Goal: Information Seeking & Learning: Learn about a topic

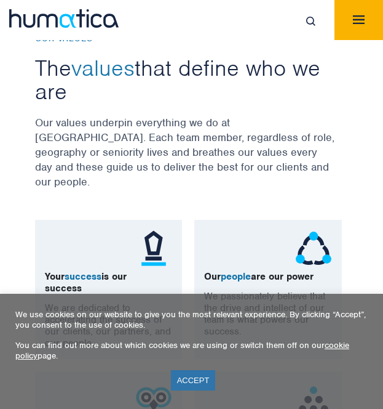
scroll to position [927, 0]
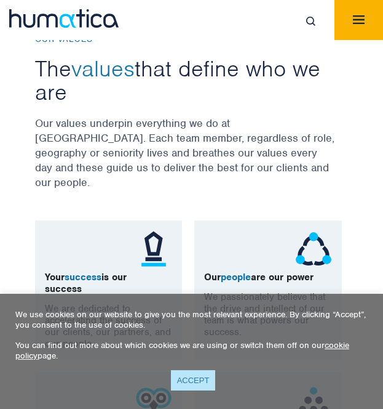
click at [189, 375] on link "ACCEPT" at bounding box center [193, 380] width 45 height 20
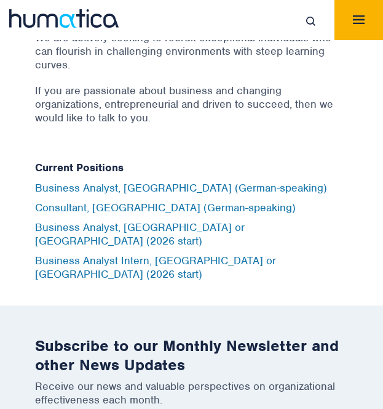
scroll to position [4726, 0]
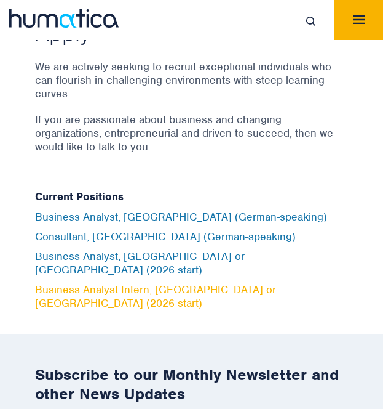
click at [129, 282] on link "Business Analyst Intern, [GEOGRAPHIC_DATA] or [GEOGRAPHIC_DATA] (2026 start)" at bounding box center [155, 295] width 241 height 27
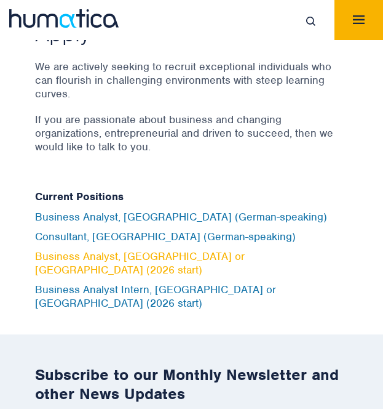
click at [121, 249] on link "Business Analyst, London or Munich (2026 start)" at bounding box center [140, 262] width 210 height 27
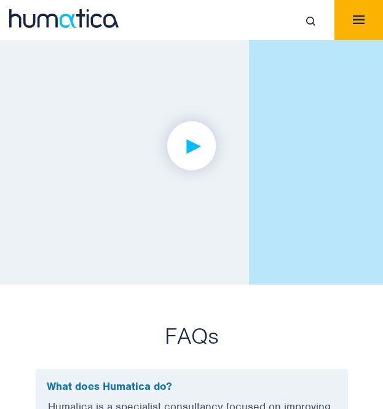
scroll to position [3250, 0]
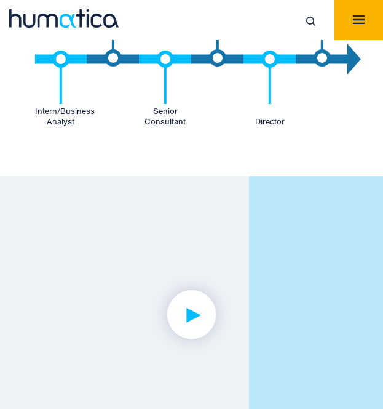
click at [355, 20] on img "Toggle navigation" at bounding box center [359, 19] width 12 height 9
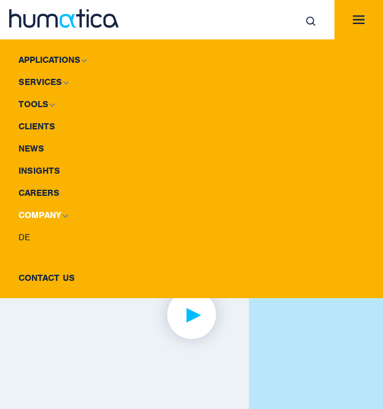
click at [62, 214] on img at bounding box center [65, 216] width 6 height 4
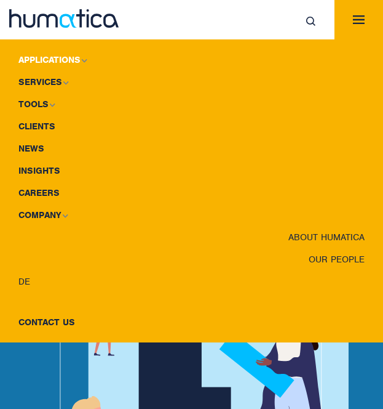
click at [81, 58] on img at bounding box center [84, 60] width 6 height 4
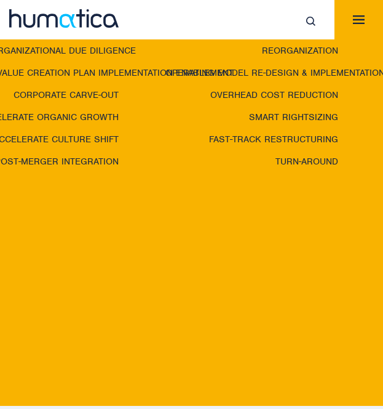
scroll to position [47, 0]
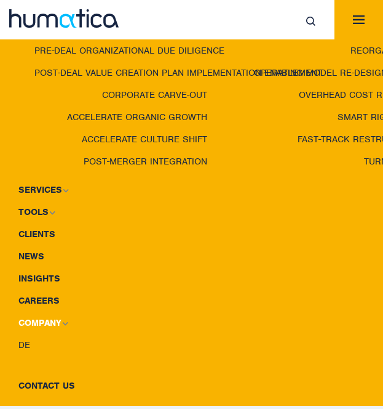
click at [41, 312] on link "Company" at bounding box center [191, 322] width 383 height 22
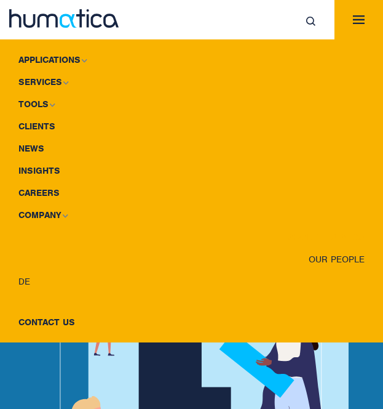
click at [316, 231] on link "About Humatica" at bounding box center [191, 237] width 383 height 22
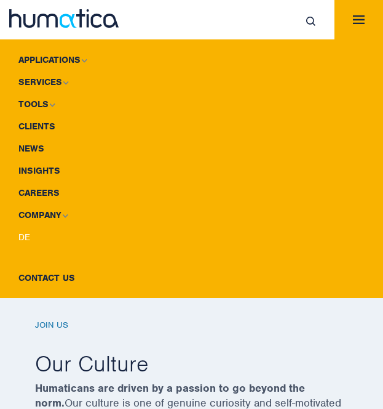
scroll to position [243, 0]
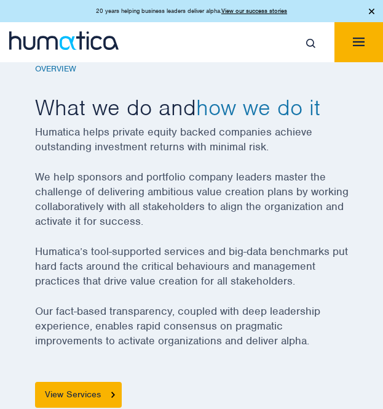
scroll to position [455, 0]
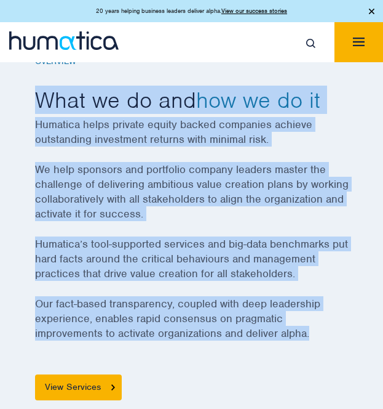
drag, startPoint x: 38, startPoint y: 98, endPoint x: 332, endPoint y: 327, distance: 372.8
click at [332, 327] on div "Overview What we do and how we do it Humatica helps private equity backed compa…" at bounding box center [192, 228] width 314 height 343
copy div "What we do and how we do it Humatica helps private equity backed companies achi…"
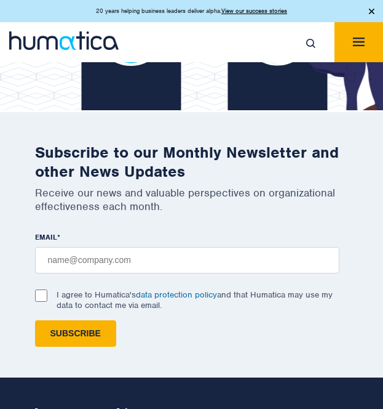
scroll to position [3904, 0]
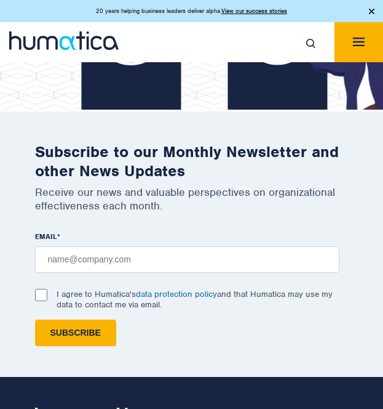
click at [356, 42] on img "Toggle navigation" at bounding box center [359, 42] width 12 height 9
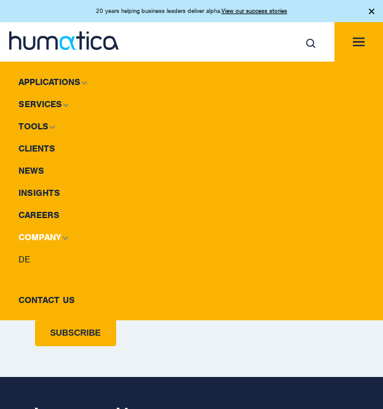
click at [36, 240] on link "Company" at bounding box center [191, 237] width 383 height 22
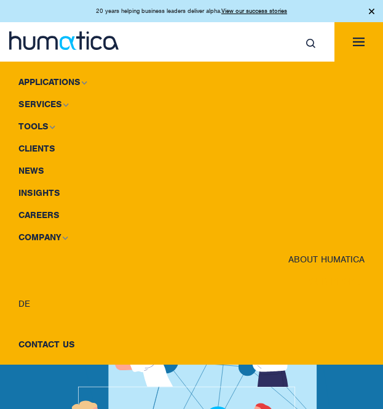
click at [335, 278] on link "Our People" at bounding box center [191, 281] width 383 height 22
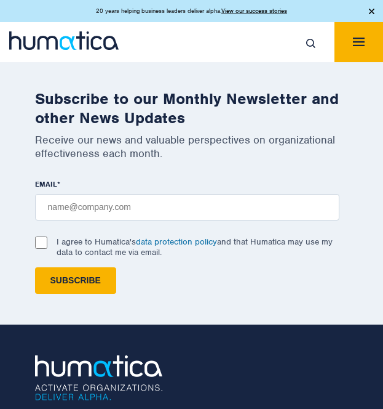
scroll to position [2389, 0]
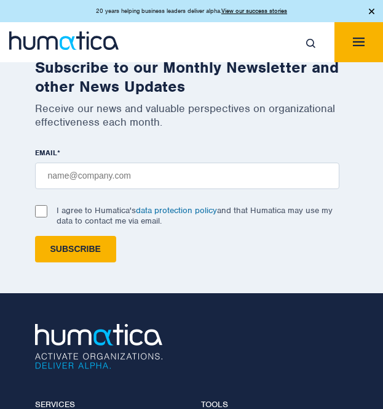
click at [375, 33] on button "Toggle navigation" at bounding box center [359, 42] width 49 height 40
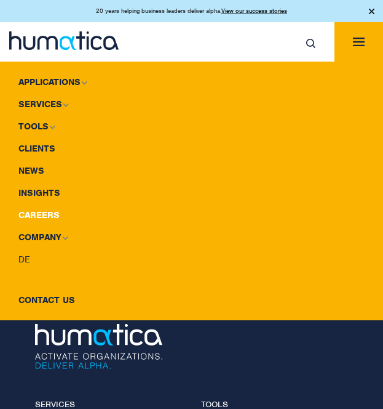
click at [25, 215] on link "Careers" at bounding box center [191, 215] width 383 height 22
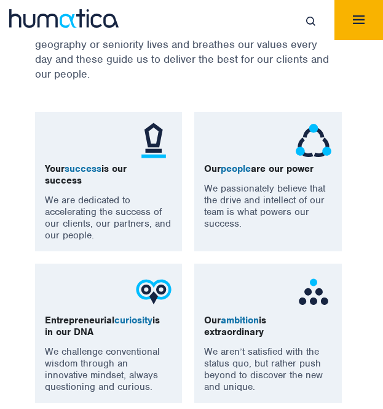
scroll to position [1036, 0]
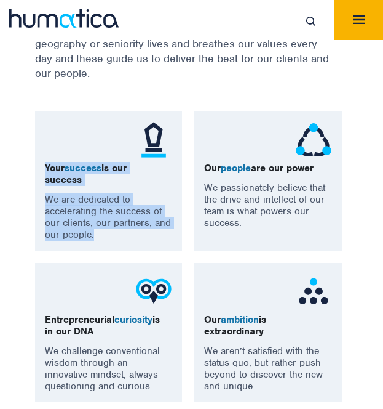
drag, startPoint x: 46, startPoint y: 150, endPoint x: 99, endPoint y: 222, distance: 90.2
click at [99, 222] on div "Your success is our success We are dedicated to accelerating the success of our…" at bounding box center [109, 180] width 148 height 139
copy div "Your success is our success We are dedicated to accelerating the success of our…"
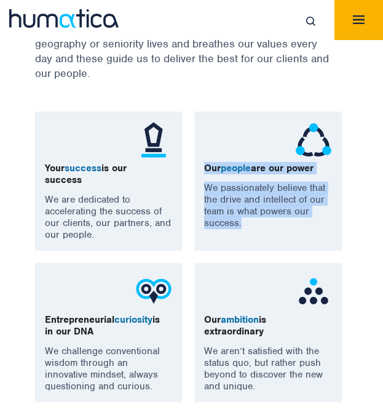
drag, startPoint x: 205, startPoint y: 151, endPoint x: 254, endPoint y: 218, distance: 83.4
click at [254, 218] on div "Our people are our power We passionately believe that the drive and intellect o…" at bounding box center [268, 180] width 148 height 139
copy div "Our people are our power We passionately believe that the drive and intellect o…"
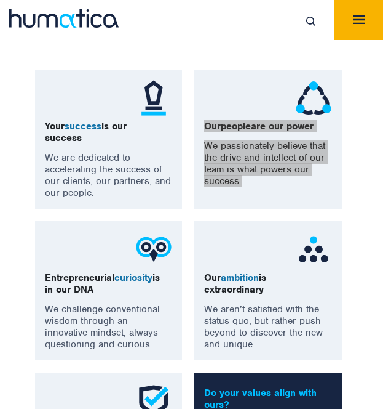
scroll to position [1080, 0]
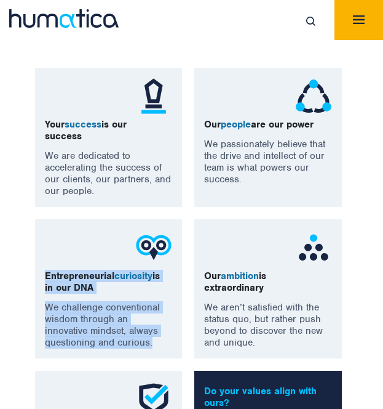
drag, startPoint x: 46, startPoint y: 257, endPoint x: 126, endPoint y: 331, distance: 108.5
click at [126, 331] on div "Entrepreneurial curiosity is in our DNA We challenge conventional wisdom throug…" at bounding box center [109, 288] width 148 height 139
copy div "Entrepreneurial curiosity is in our DNA We challenge conventional wisdom throug…"
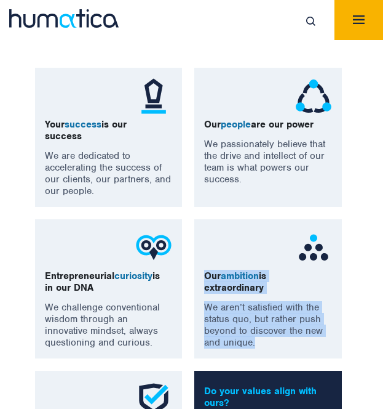
drag, startPoint x: 205, startPoint y: 258, endPoint x: 273, endPoint y: 325, distance: 95.3
click at [273, 325] on div "Our ambition is extraordinary We aren’t satisfied with the status quo, but rath…" at bounding box center [268, 288] width 148 height 139
copy div "Our ambition is extraordinary We aren’t satisfied with the status quo, but rath…"
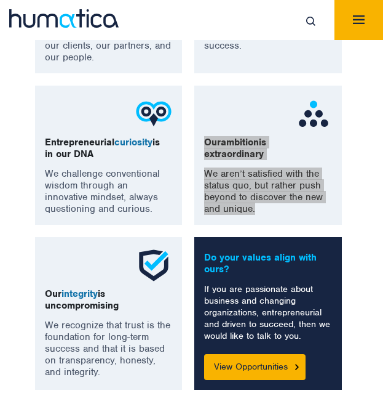
scroll to position [1216, 0]
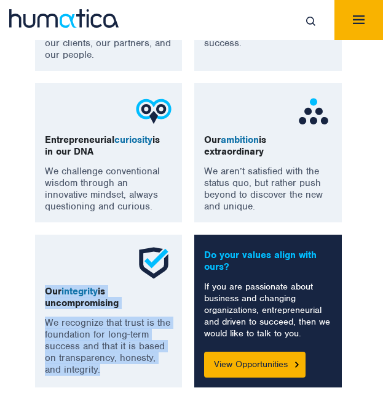
drag, startPoint x: 45, startPoint y: 271, endPoint x: 110, endPoint y: 361, distance: 110.2
click at [110, 361] on div "Our integrity is uncompromising We recognize that trust is the foundation for l…" at bounding box center [109, 310] width 148 height 153
copy div "Our integrity is uncompromising We recognize that trust is the foundation for l…"
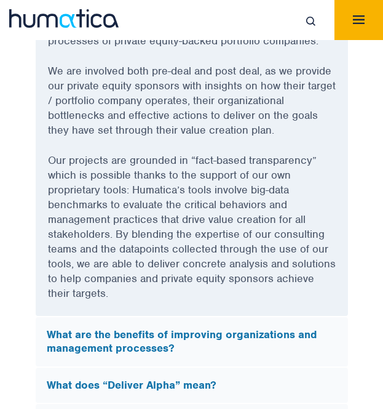
scroll to position [3820, 0]
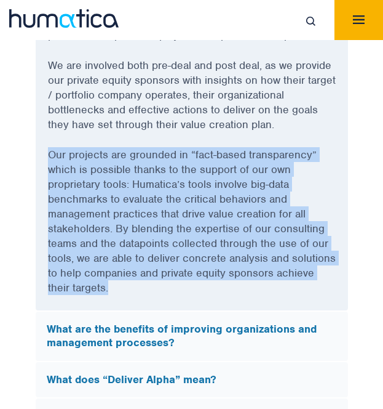
drag, startPoint x: 50, startPoint y: 129, endPoint x: 115, endPoint y: 257, distance: 144.2
click at [115, 257] on p "Our projects are grounded in “fact-based transparency” which is possible thanks…" at bounding box center [192, 228] width 288 height 163
copy p "Our projects are grounded in “fact-based transparency” which is possible thanks…"
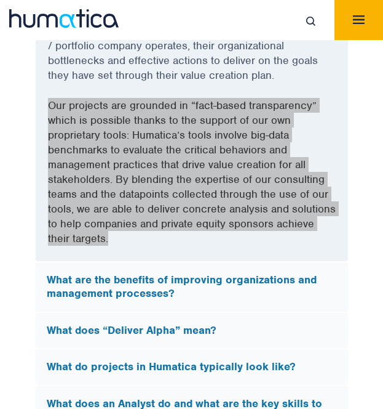
scroll to position [3869, 0]
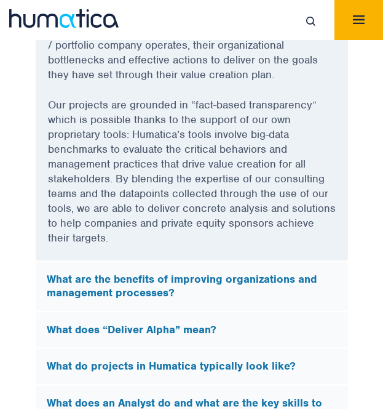
click at [207, 323] on h5 "What does “Deliver Alpha” mean?" at bounding box center [192, 330] width 291 height 14
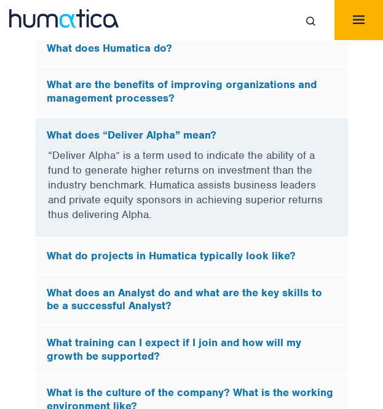
scroll to position [3754, 0]
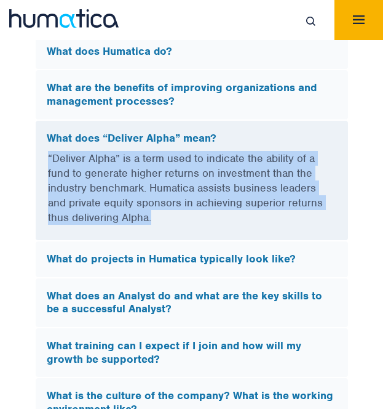
drag, startPoint x: 47, startPoint y: 131, endPoint x: 164, endPoint y: 188, distance: 129.6
click at [164, 188] on div "“Deliver Alpha” is a term used to indicate the ability of a fund to generate hi…" at bounding box center [192, 195] width 313 height 89
copy p "“Deliver Alpha” is a term used to indicate the ability of a fund to generate hi…"
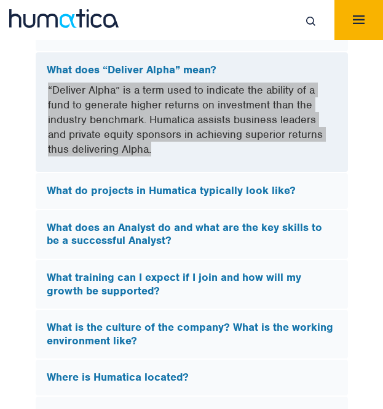
scroll to position [3824, 0]
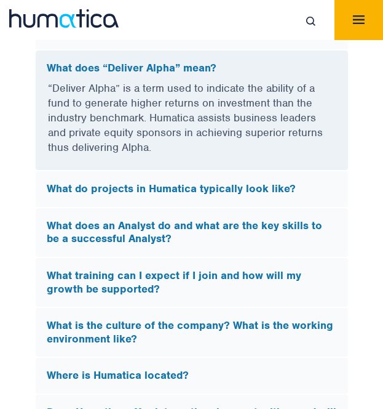
click at [265, 219] on h5 "What does an Analyst do and what are the key skills to be a successful Analyst?" at bounding box center [192, 232] width 291 height 26
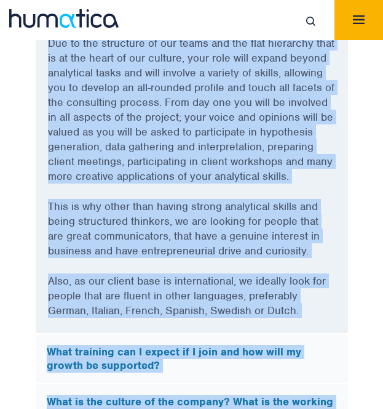
scroll to position [4071, 0]
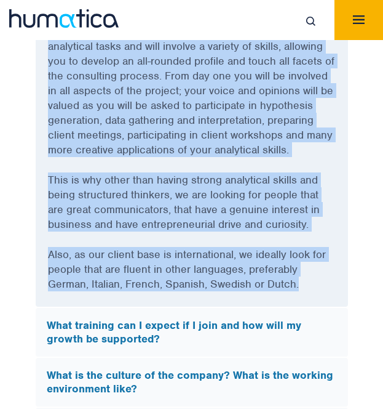
drag, startPoint x: 49, startPoint y: 68, endPoint x: 310, endPoint y: 266, distance: 327.7
click at [310, 266] on div "As an Analyst you will support teams primarily by conducting research and data …" at bounding box center [192, 113] width 313 height 387
copy div "As an Analyst you will support teams primarily by conducting research and data …"
